Goal: Check status: Check status

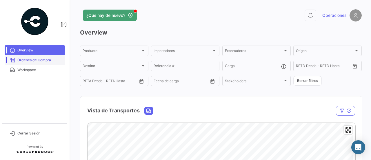
click at [44, 59] on span "Órdenes de Compra" at bounding box center [39, 59] width 45 height 5
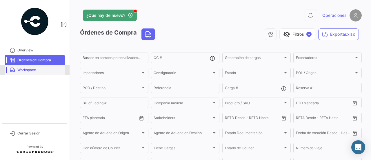
click at [50, 71] on span "Workspace" at bounding box center [39, 69] width 45 height 5
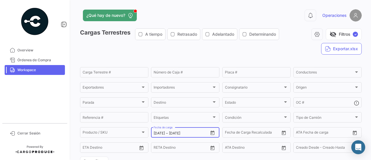
click at [213, 131] on icon "Open calendar" at bounding box center [212, 132] width 5 height 5
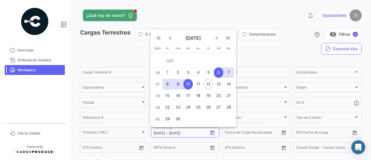
click at [215, 83] on div "13" at bounding box center [218, 84] width 9 height 10
type input "[DATE]"
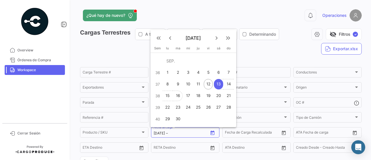
click at [177, 94] on div "16" at bounding box center [177, 95] width 9 height 10
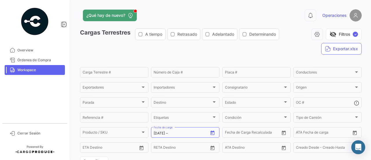
type input "[DATE]"
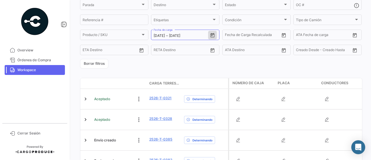
scroll to position [131, 0]
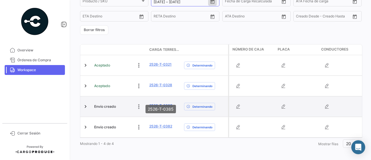
click at [156, 103] on link "2526-T-0385" at bounding box center [160, 105] width 23 height 5
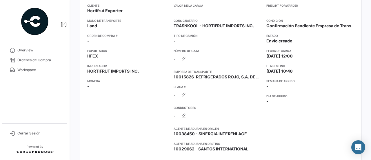
scroll to position [99, 0]
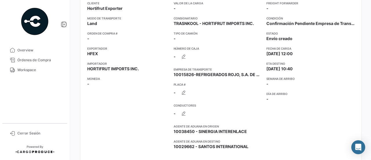
click at [252, 109] on app-card-info-label "Conductores -" at bounding box center [217, 111] width 88 height 16
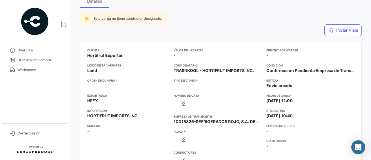
scroll to position [36, 0]
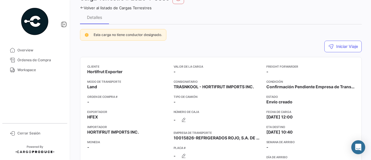
click at [82, 9] on icon at bounding box center [82, 8] width 4 height 4
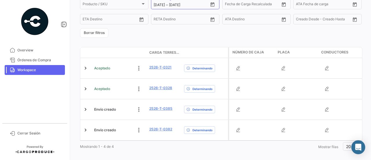
scroll to position [131, 0]
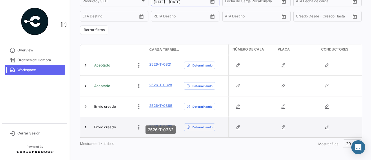
click at [160, 123] on link "2526-T-0382" at bounding box center [160, 125] width 23 height 5
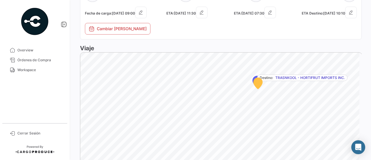
scroll to position [315, 0]
